Goal: Complete application form

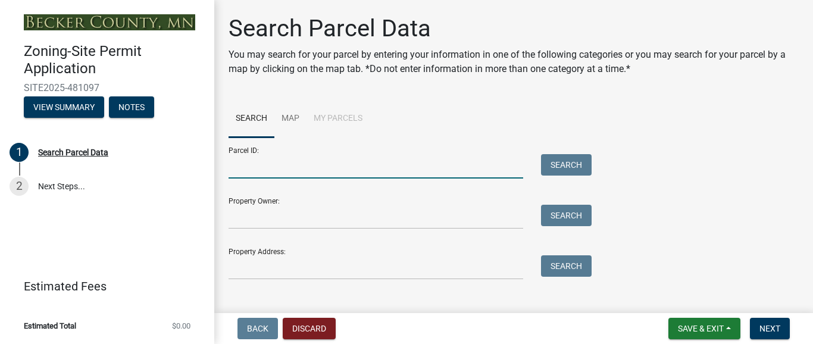
click at [267, 163] on input "Parcel ID:" at bounding box center [376, 166] width 295 height 24
type input "08.0766.000"
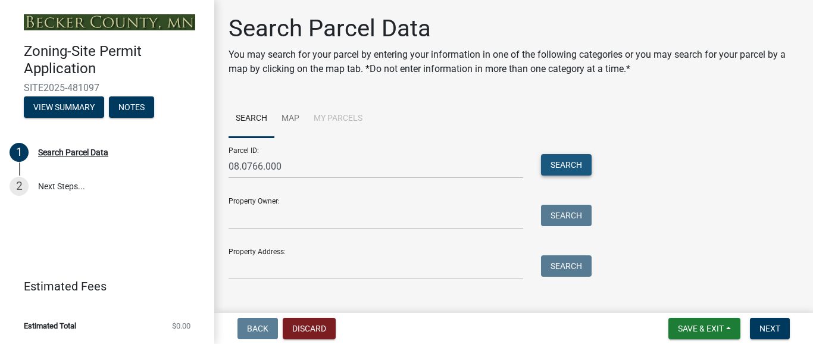
click at [560, 161] on button "Search" at bounding box center [566, 164] width 51 height 21
click at [761, 327] on span "Next" at bounding box center [770, 329] width 21 height 10
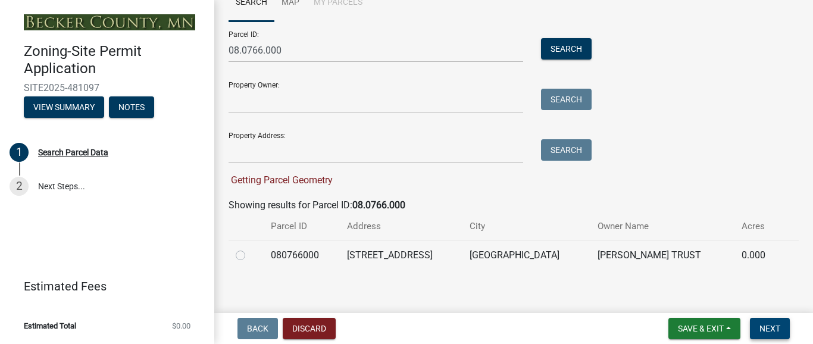
scroll to position [124, 0]
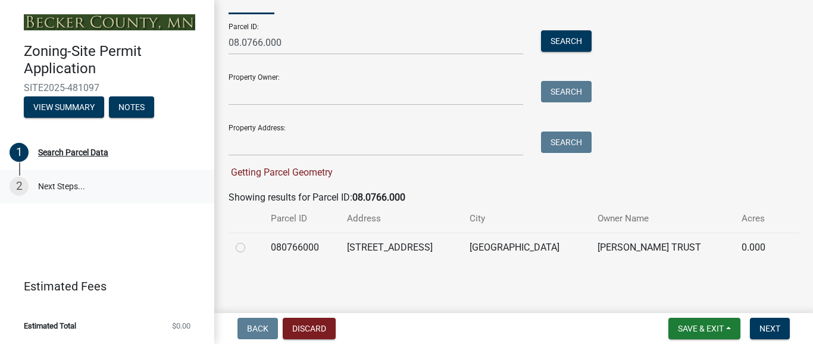
click at [70, 182] on link "2 Next Steps..." at bounding box center [107, 187] width 214 height 35
click at [764, 326] on span "Next" at bounding box center [770, 329] width 21 height 10
click at [68, 107] on button "View Summary" at bounding box center [64, 106] width 80 height 21
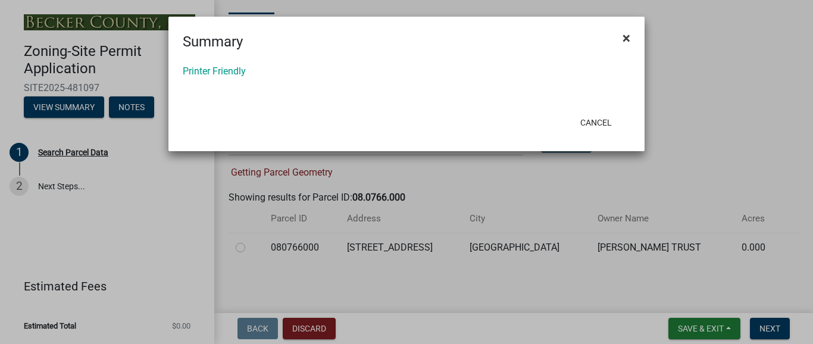
click at [625, 33] on span "×" at bounding box center [627, 38] width 8 height 17
